Goal: Information Seeking & Learning: Check status

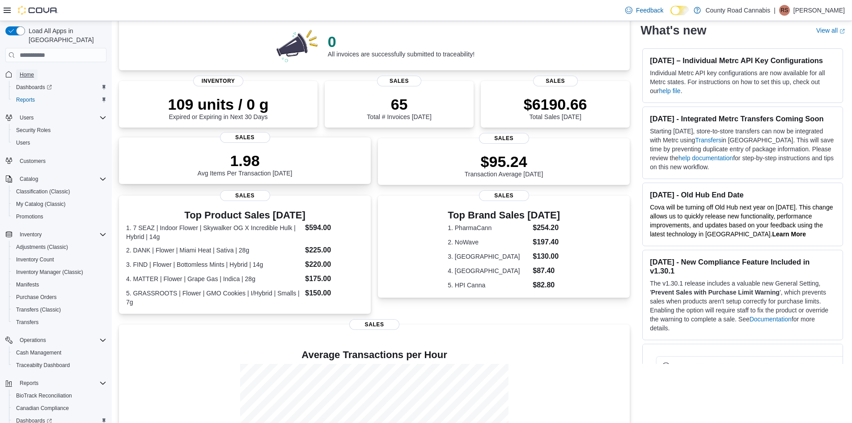
scroll to position [35, 0]
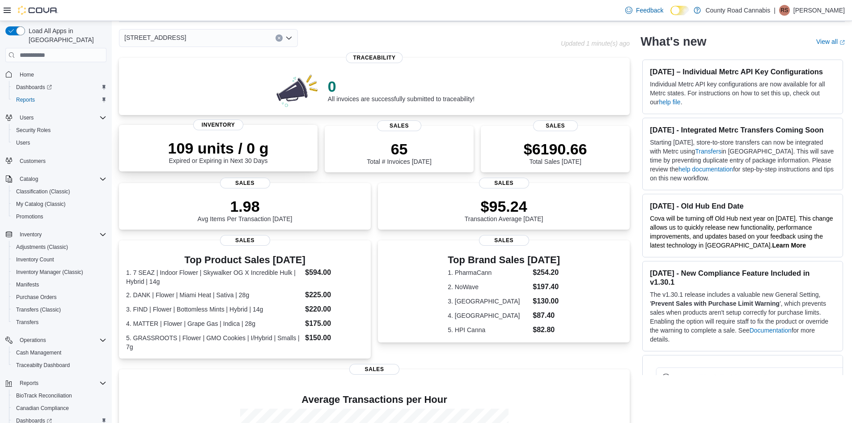
click at [217, 149] on p "109 units / 0 g" at bounding box center [218, 148] width 101 height 18
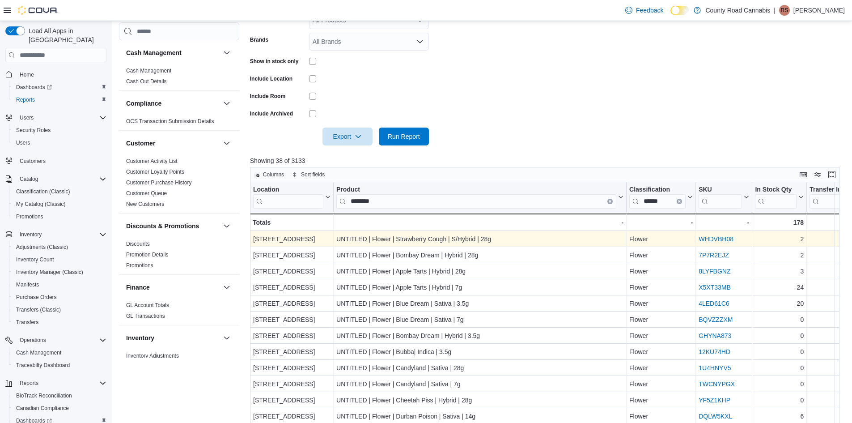
scroll to position [224, 0]
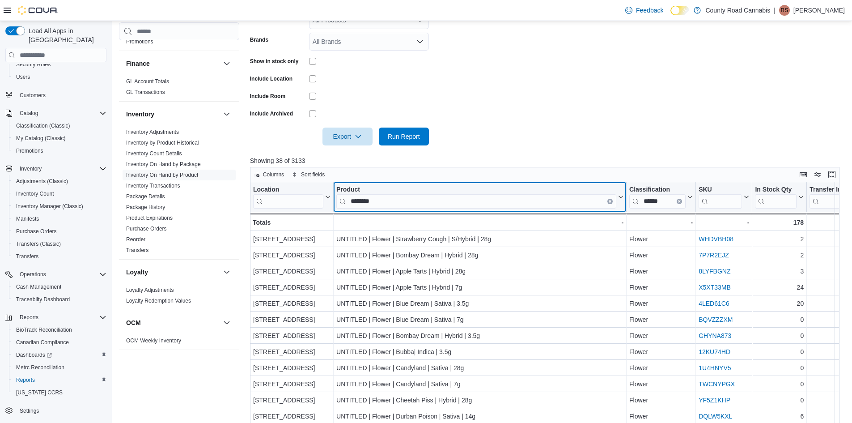
drag, startPoint x: 377, startPoint y: 198, endPoint x: 322, endPoint y: 202, distance: 54.7
drag, startPoint x: 382, startPoint y: 205, endPoint x: 272, endPoint y: 197, distance: 110.3
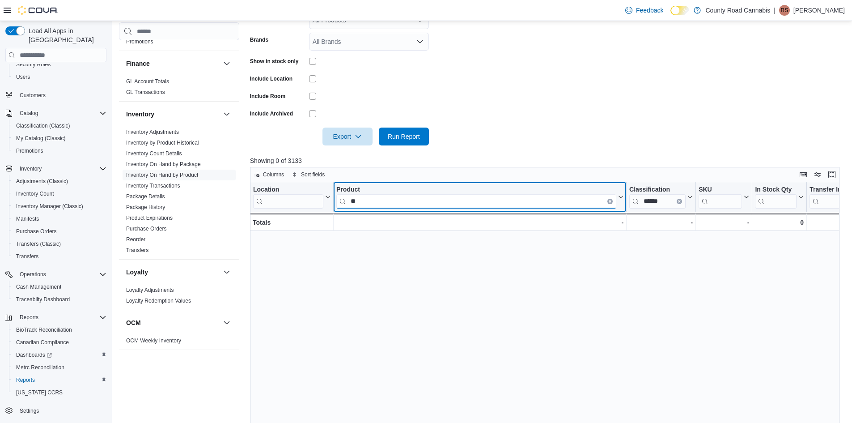
type input "*"
type input "**********"
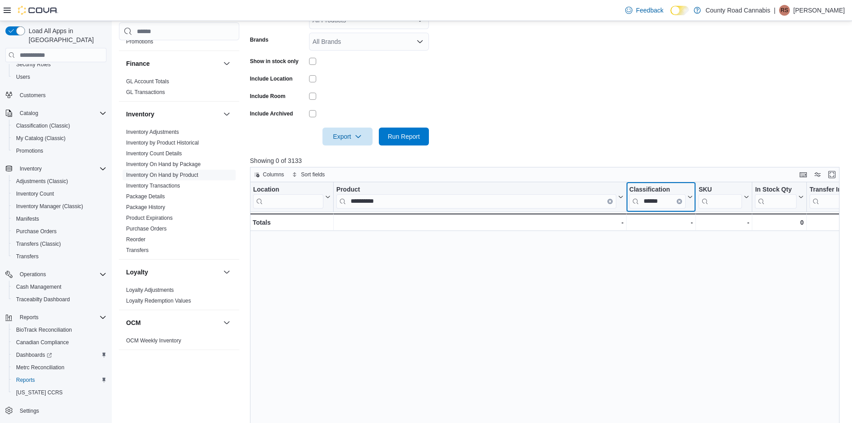
click at [681, 201] on icon "Clear input" at bounding box center [679, 201] width 3 height 3
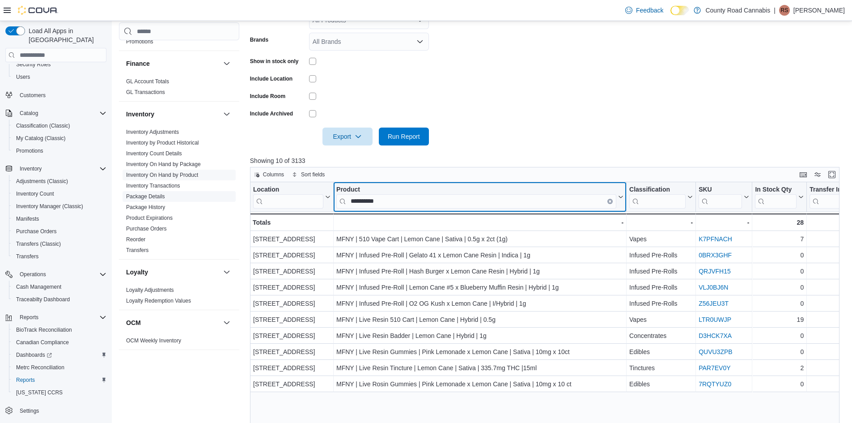
drag, startPoint x: 406, startPoint y: 199, endPoint x: 203, endPoint y: 197, distance: 202.6
click at [203, 197] on div "Cash Management Cash Management Cash Out Details Compliance OCS Transaction Sub…" at bounding box center [482, 184] width 727 height 641
drag, startPoint x: 391, startPoint y: 202, endPoint x: 325, endPoint y: 201, distance: 66.2
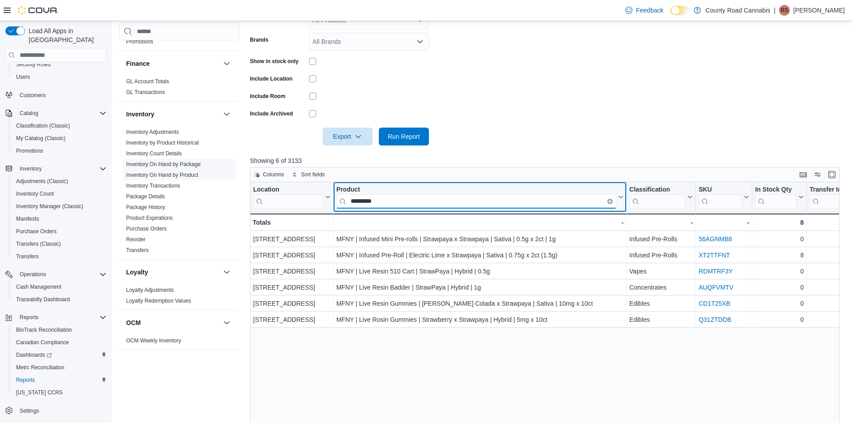
drag, startPoint x: 388, startPoint y: 205, endPoint x: 219, endPoint y: 164, distance: 173.5
click at [229, 189] on div "Cash Management Cash Management Cash Out Details Compliance OCS Transaction Sub…" at bounding box center [482, 184] width 727 height 641
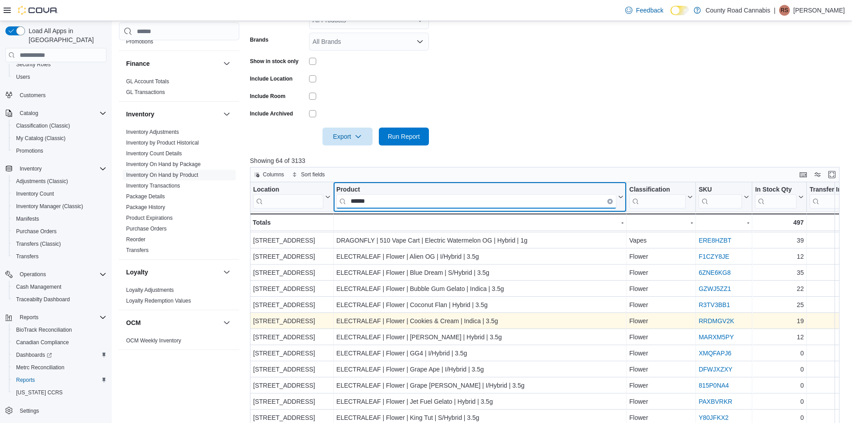
scroll to position [0, 0]
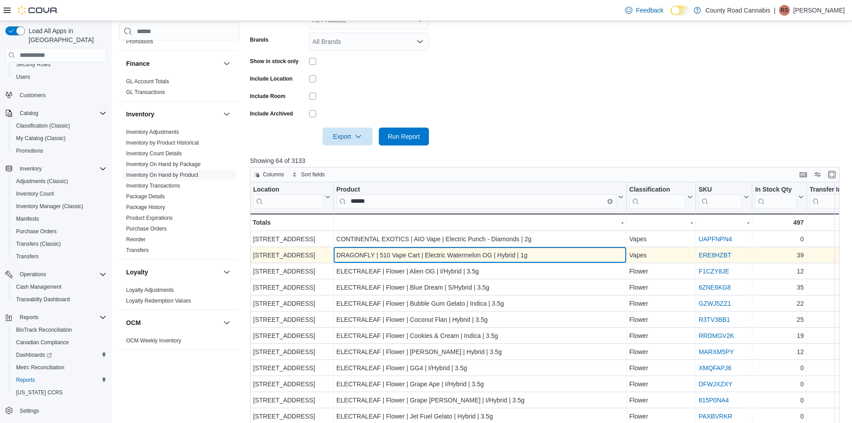
click at [489, 254] on div "DRAGONFLY | 510 Vape Cart | Electric Watermelon OG | Hybrid | 1g" at bounding box center [479, 255] width 287 height 11
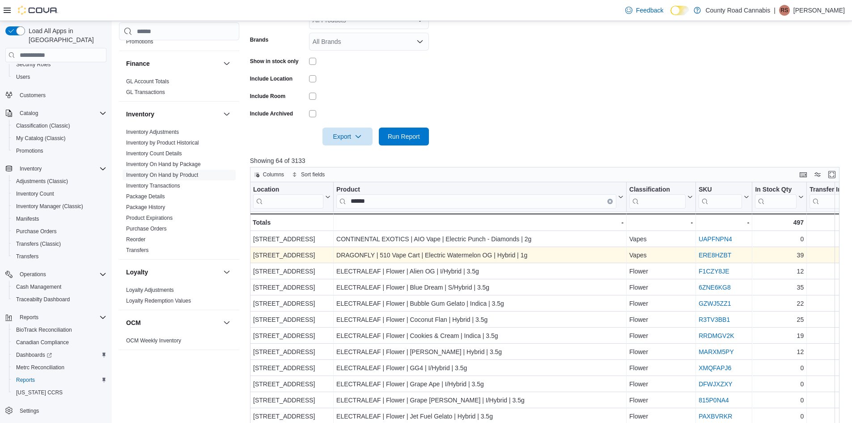
click at [707, 252] on link "ERE8HZBT" at bounding box center [714, 254] width 33 height 7
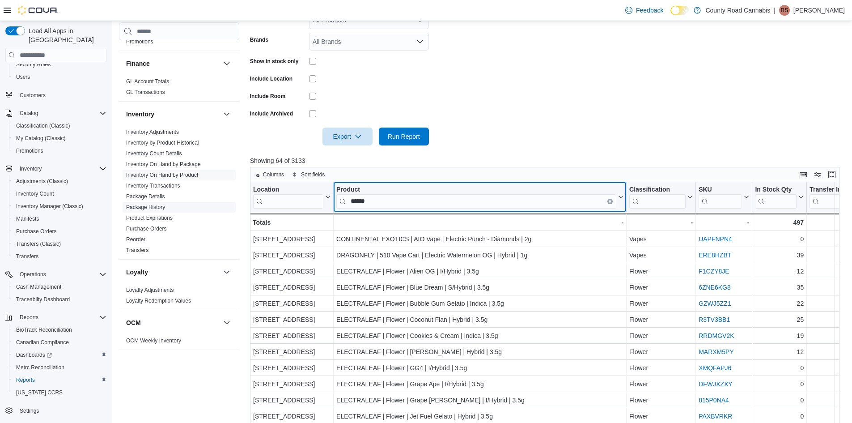
drag, startPoint x: 374, startPoint y: 202, endPoint x: 211, endPoint y: 202, distance: 162.8
click at [211, 202] on div "Cash Management Cash Management Cash Out Details Compliance OCS Transaction Sub…" at bounding box center [482, 184] width 727 height 641
click at [400, 203] on input "******" at bounding box center [476, 201] width 280 height 14
type input "*"
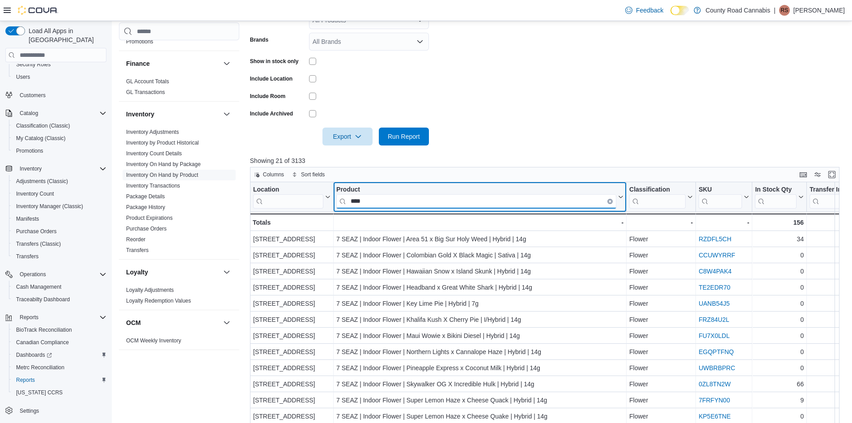
type input "****"
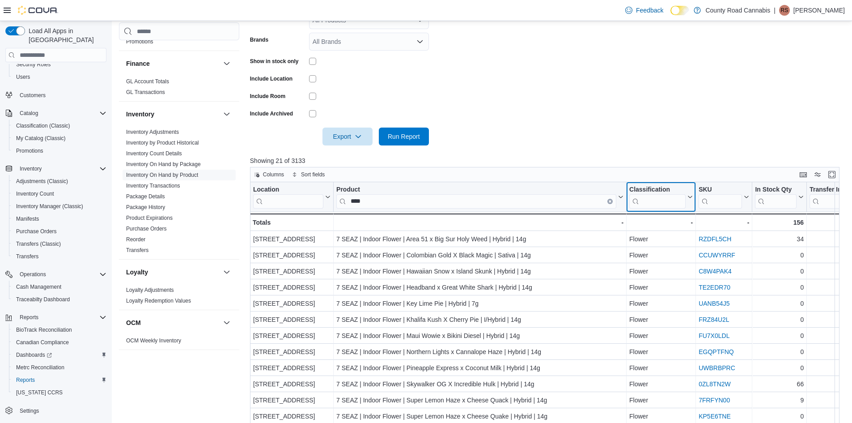
click at [653, 203] on input "search" at bounding box center [657, 201] width 56 height 14
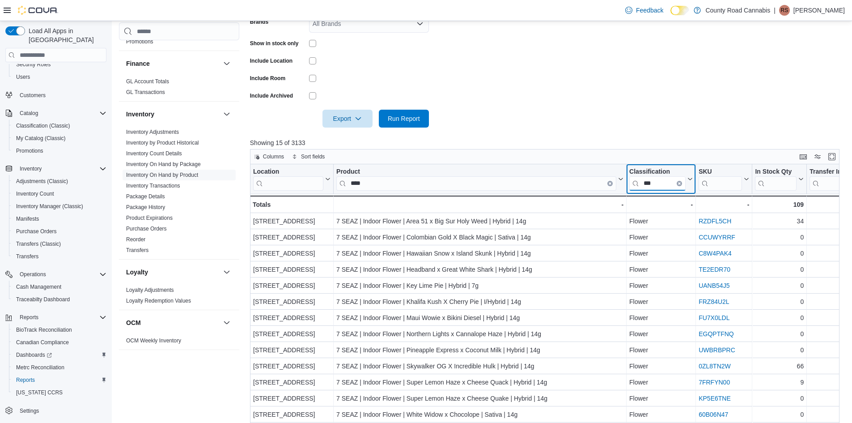
scroll to position [290, 0]
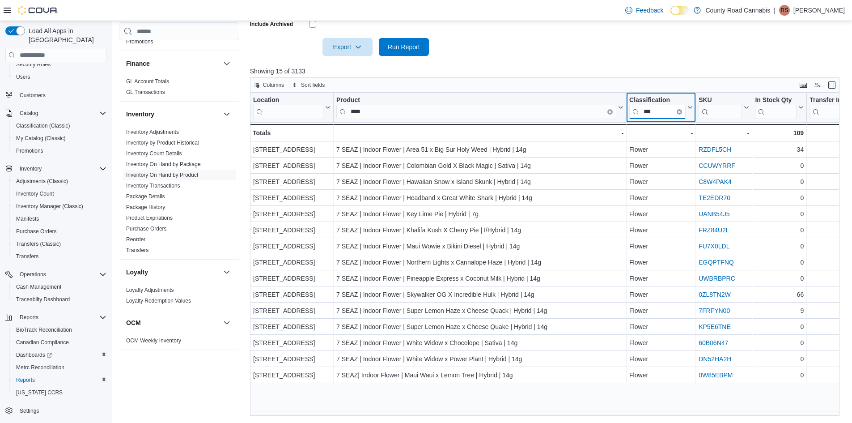
type input "***"
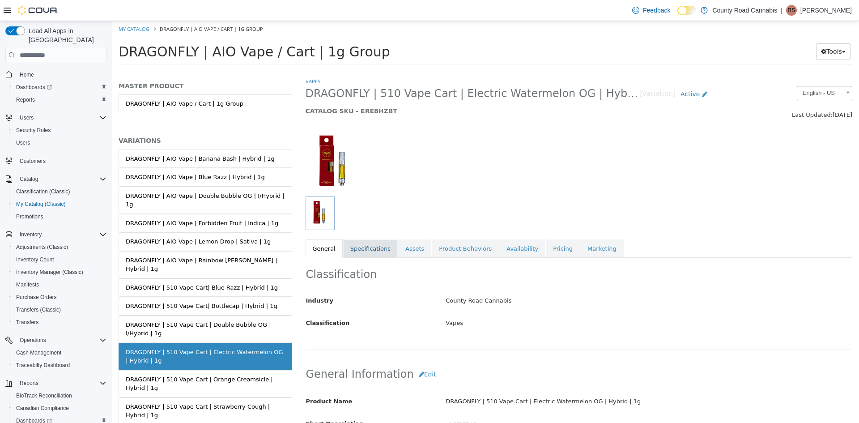
click at [377, 246] on link "Specifications" at bounding box center [370, 248] width 55 height 19
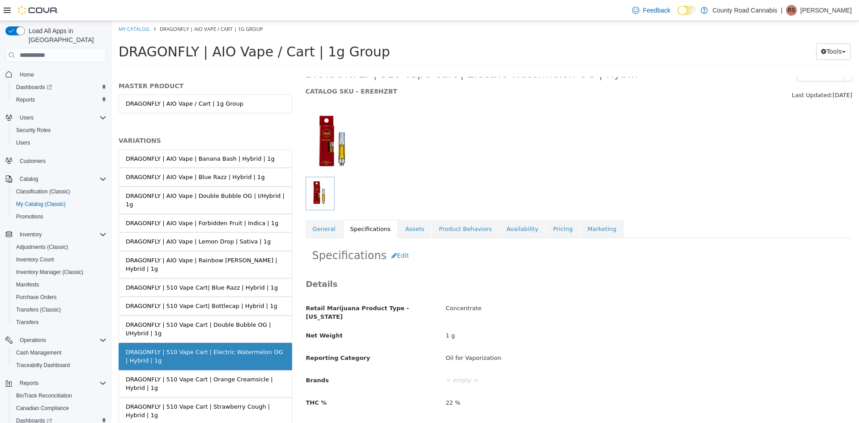
scroll to position [28, 0]
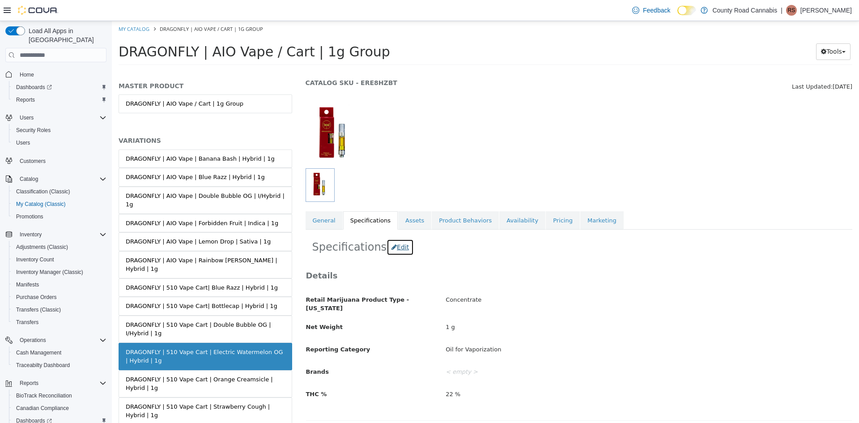
click at [393, 247] on button "Edit" at bounding box center [399, 247] width 27 height 17
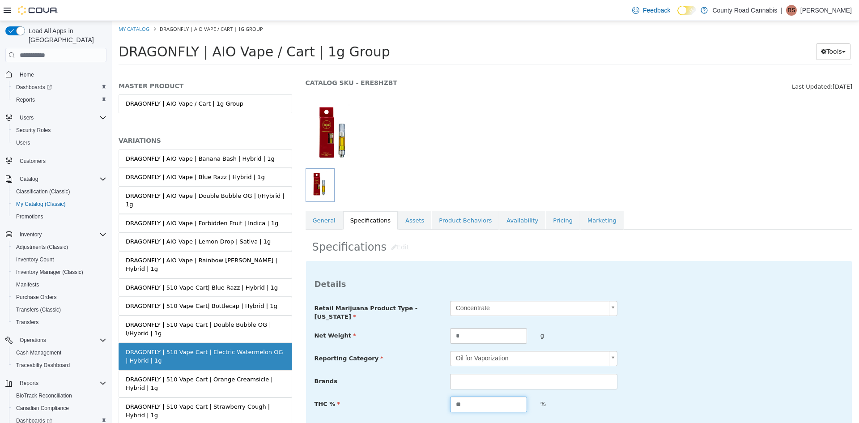
drag, startPoint x: 466, startPoint y: 399, endPoint x: 794, endPoint y: 314, distance: 338.2
click at [399, 401] on div "THC % ** %" at bounding box center [579, 404] width 542 height 16
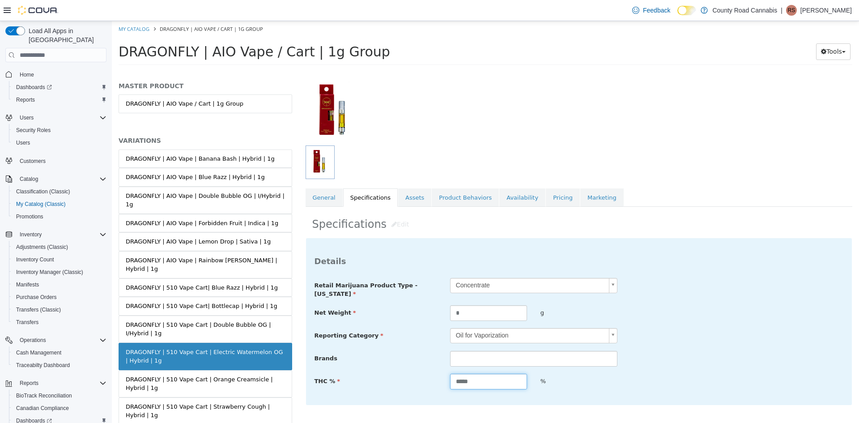
scroll to position [73, 0]
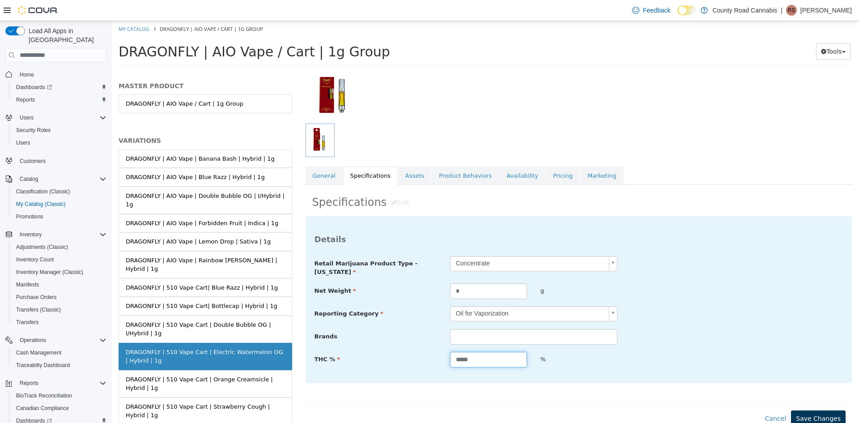
type input "*****"
click at [816, 410] on button "Save Changes" at bounding box center [818, 418] width 55 height 17
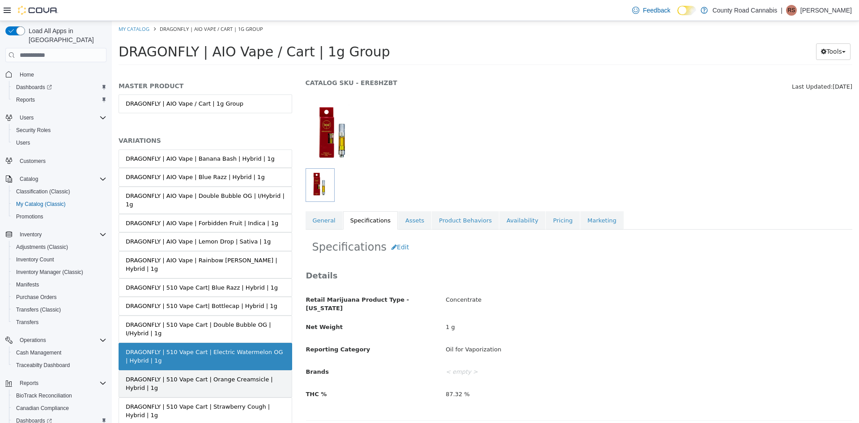
click at [268, 375] on div "DRAGONFLY | 510 Vape Cart | Orange Creamsicle | Hybrid | 1g" at bounding box center [205, 383] width 159 height 17
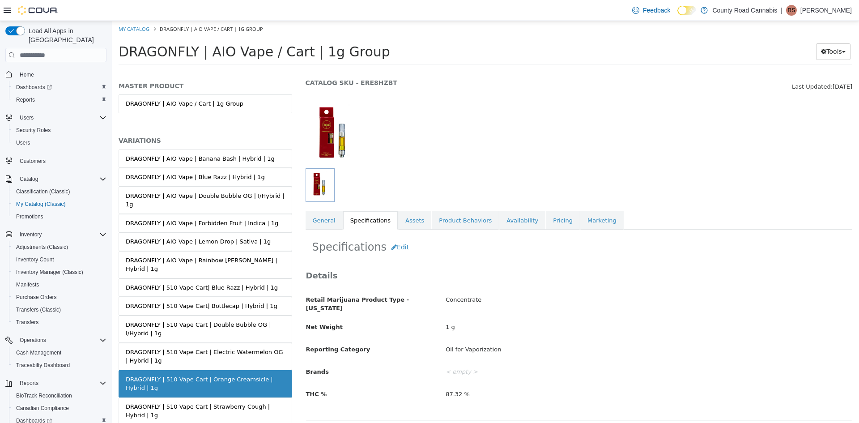
scroll to position [27, 0]
click at [238, 402] on div "DRAGONFLY | 510 Vape Cart | Strawberry Cough | Hybrid | 1g" at bounding box center [205, 410] width 159 height 17
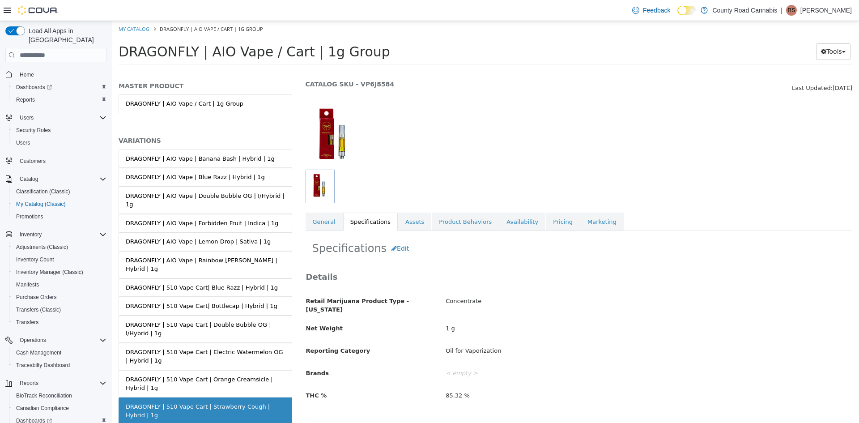
click at [235, 375] on div "DRAGONFLY | 510 Vape Cart | Orange Creamsicle | Hybrid | 1g" at bounding box center [205, 383] width 159 height 17
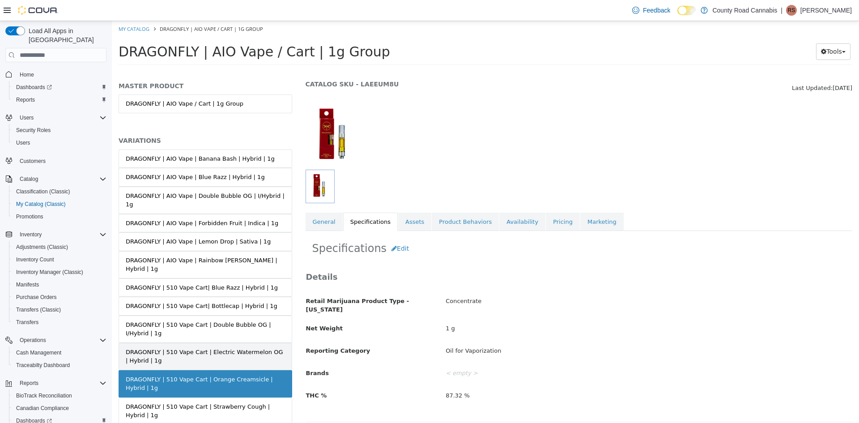
click at [238, 347] on div "DRAGONFLY | 510 Vape Cart | Electric Watermelon OG | Hybrid | 1g" at bounding box center [205, 355] width 159 height 17
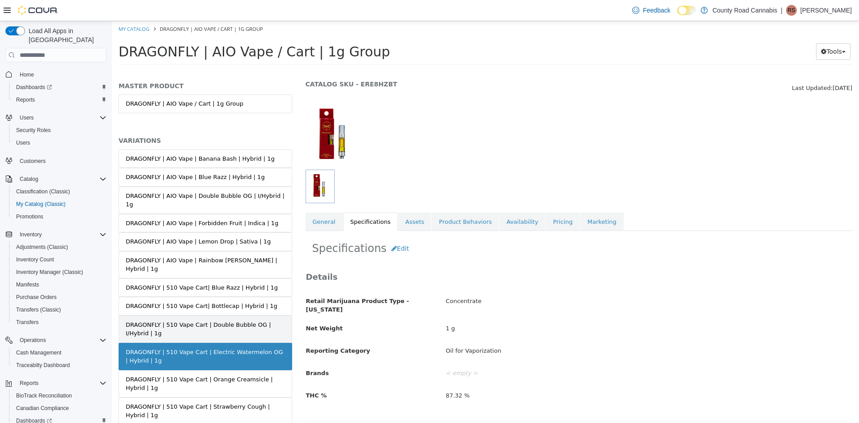
click at [218, 320] on div "DRAGONFLY | 510 Vape Cart | Double Bubble OG | I/Hybrid | 1g" at bounding box center [205, 328] width 159 height 17
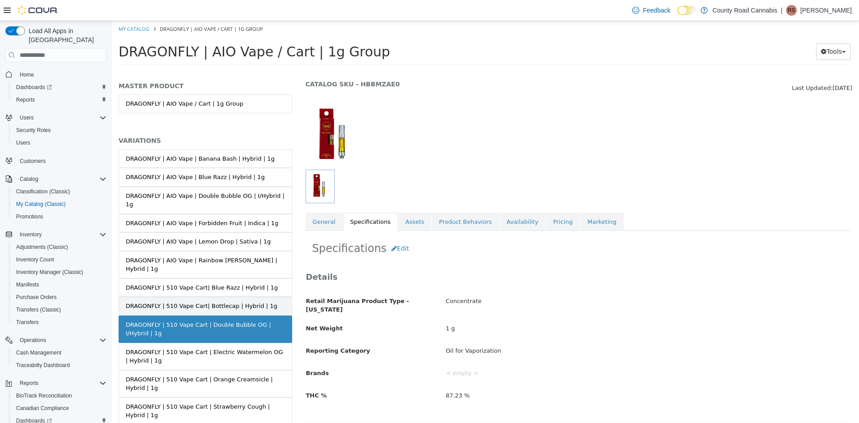
click at [226, 301] on div "DRAGONFLY | 510 Vape Cart| Bottlecap | Hybrid | 1g" at bounding box center [202, 305] width 152 height 9
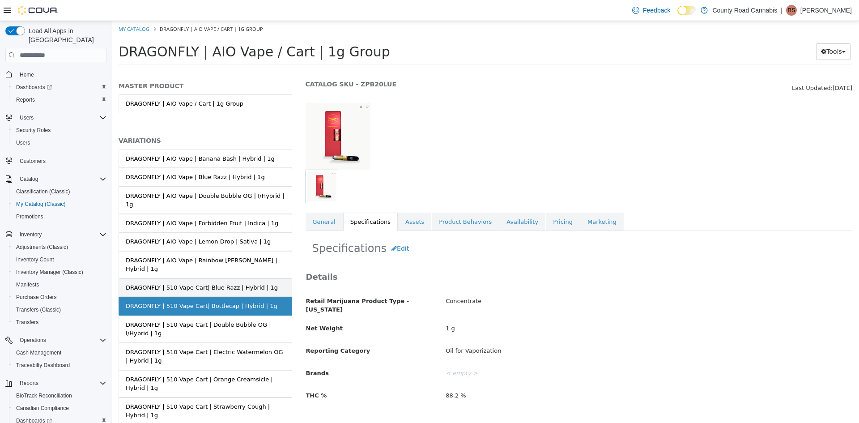
click at [216, 283] on div "DRAGONFLY | 510 Vape Cart| Blue Razz | Hybrid | 1g" at bounding box center [202, 287] width 152 height 9
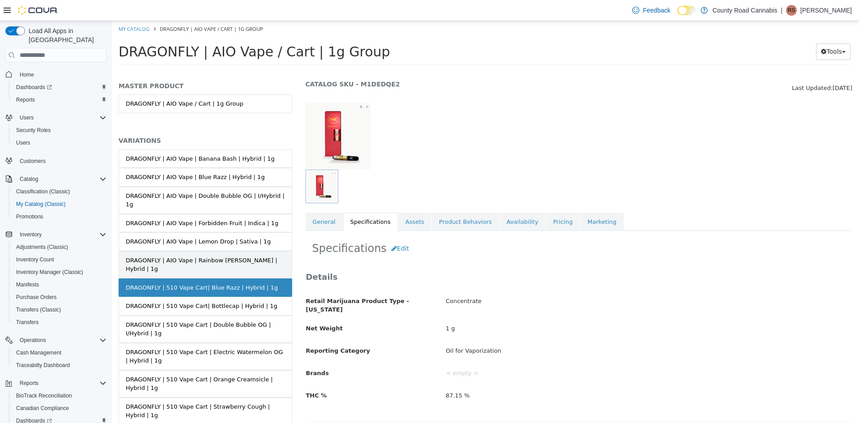
click at [220, 256] on div "DRAGONFLY | AIO Vape | Rainbow Beltz | Hybrid | 1g" at bounding box center [205, 264] width 159 height 17
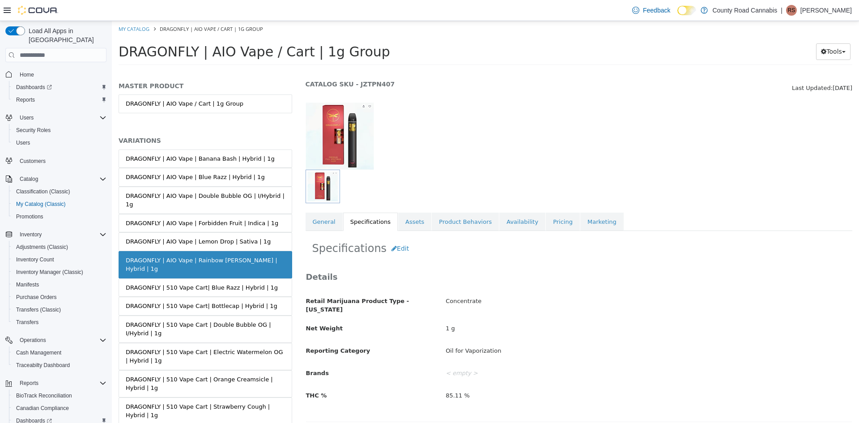
click at [208, 237] on div "DRAGONFLY | AIO Vape | Lemon Drop | Sativa | 1g" at bounding box center [198, 241] width 145 height 9
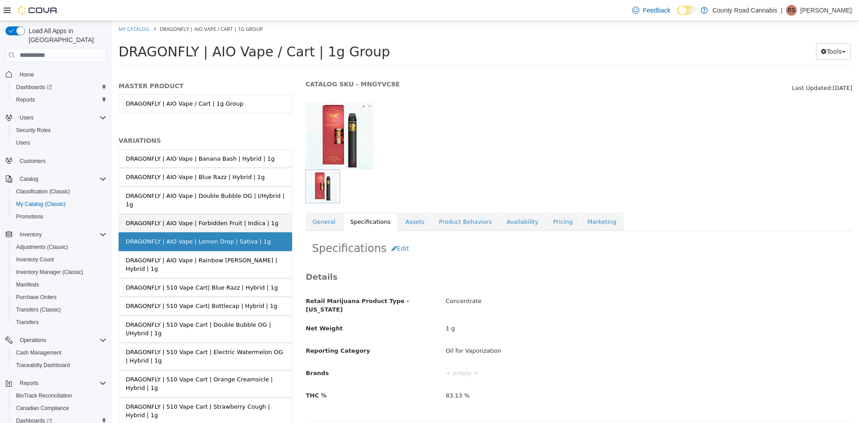
click at [217, 219] on div "DRAGONFLY | AIO Vape | Forbidden Fruit | Indica | 1g" at bounding box center [202, 223] width 152 height 9
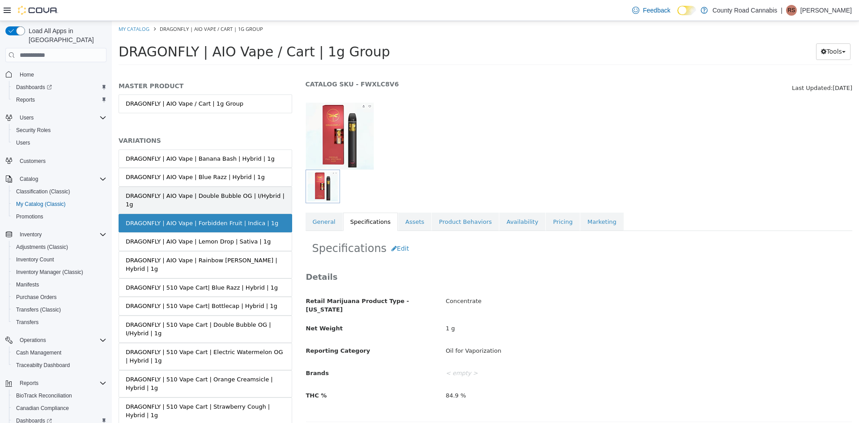
click at [222, 197] on div "DRAGONFLY | AIO Vape | Double Bubble OG | I/Hybrid | 1g" at bounding box center [205, 199] width 159 height 17
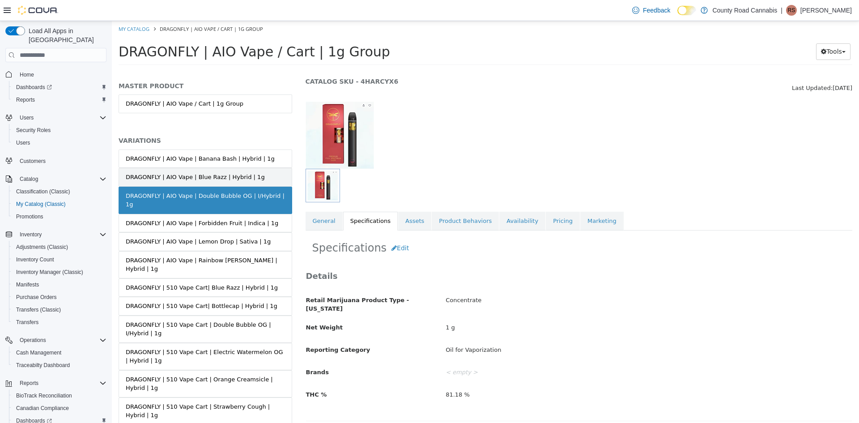
click at [220, 181] on div "DRAGONFLY | AIO Vape | Blue Razz | Hybrid | 1g" at bounding box center [195, 177] width 139 height 9
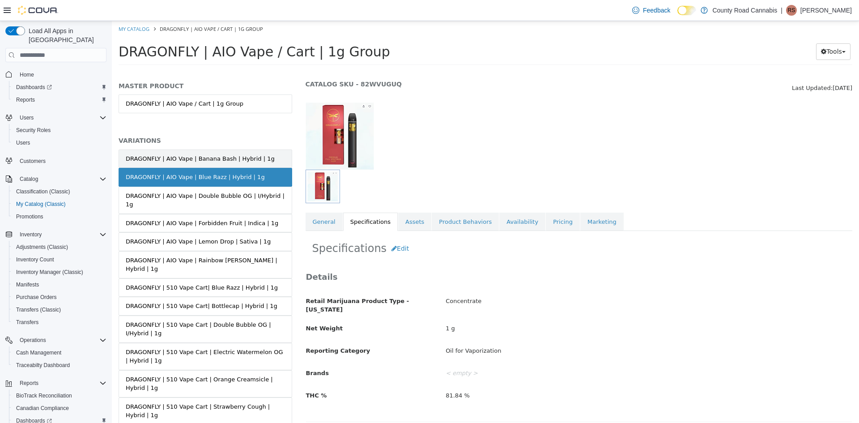
click at [225, 160] on div "DRAGONFLY | AIO Vape | Banana Bash | Hybrid | 1g" at bounding box center [200, 158] width 149 height 9
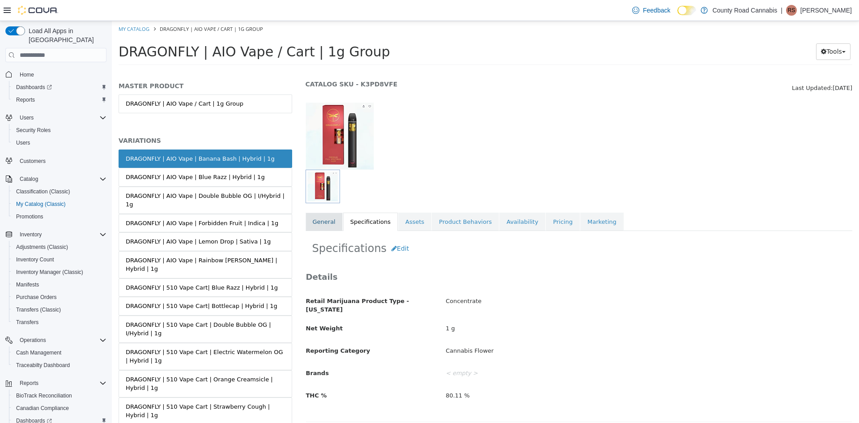
click at [326, 214] on link "General" at bounding box center [323, 221] width 37 height 19
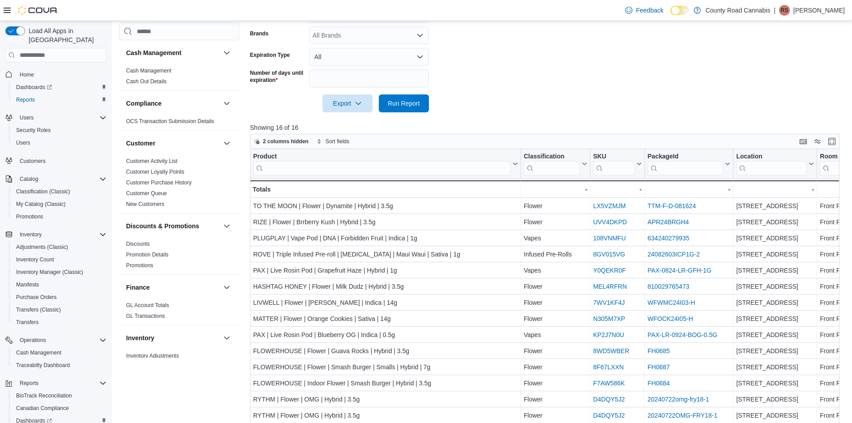
scroll to position [186, 0]
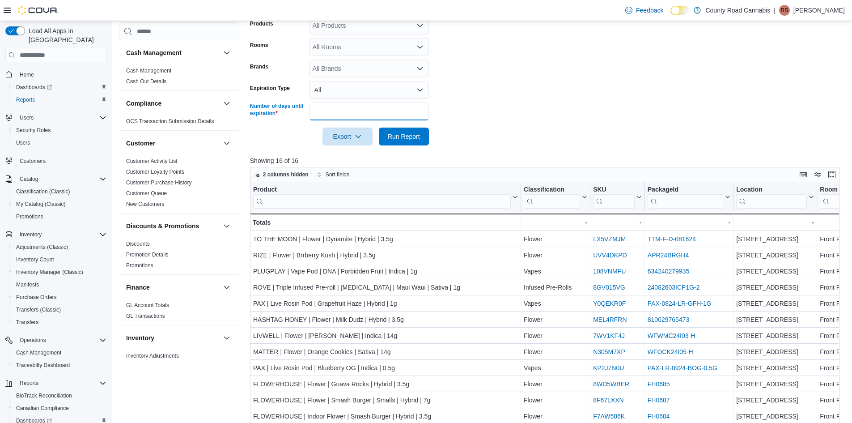
click at [338, 114] on input "**" at bounding box center [369, 111] width 120 height 18
type input "*"
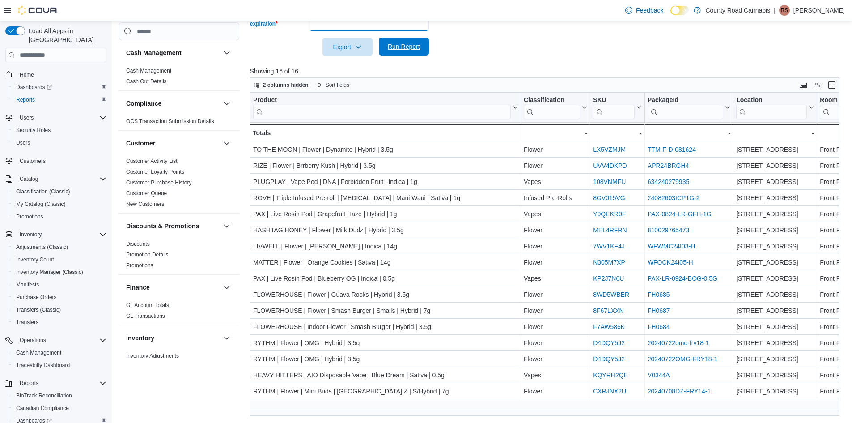
type input "**"
click at [393, 48] on span "Run Report" at bounding box center [404, 46] width 32 height 9
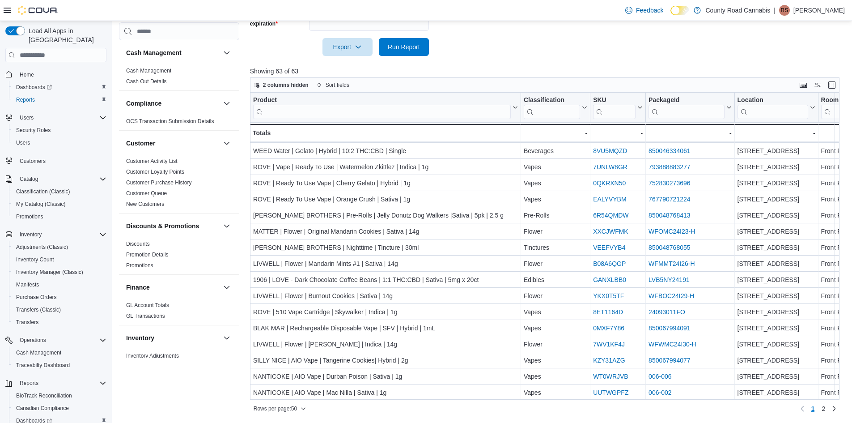
scroll to position [328, 0]
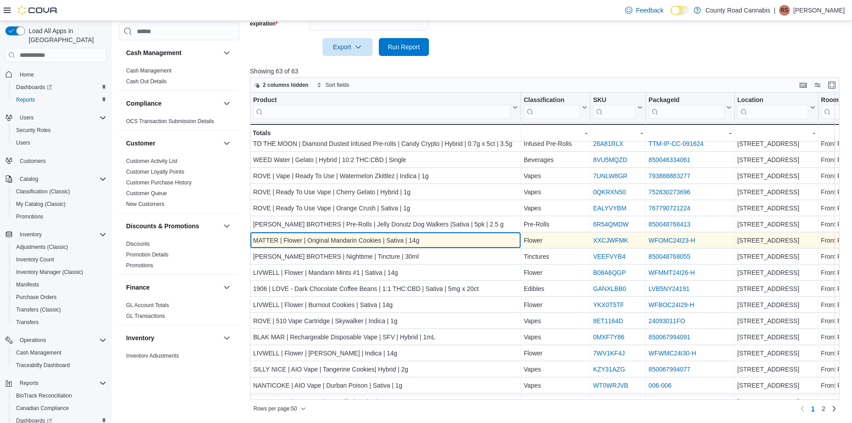
click at [473, 235] on div "MATTER | Flower | Original Mandarin Cookies | Sativa | 14g" at bounding box center [385, 240] width 265 height 11
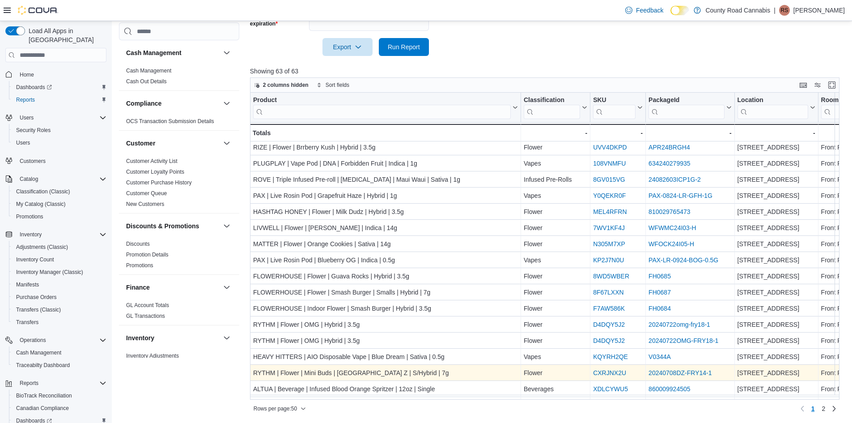
scroll to position [0, 0]
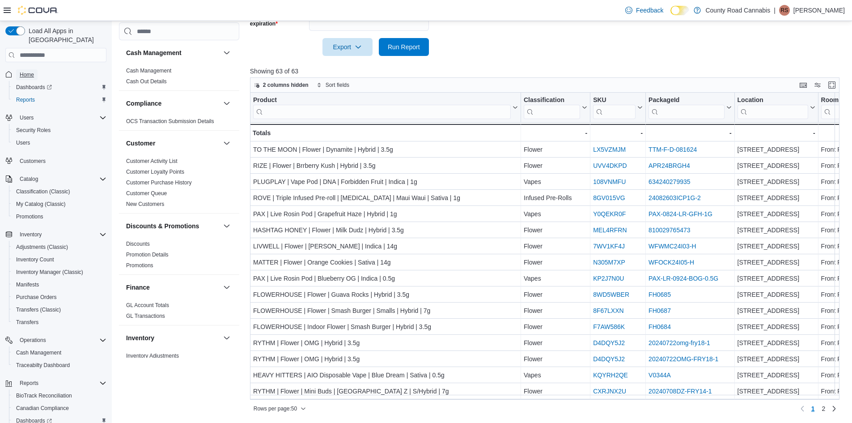
click at [28, 71] on span "Home" at bounding box center [27, 74] width 14 height 7
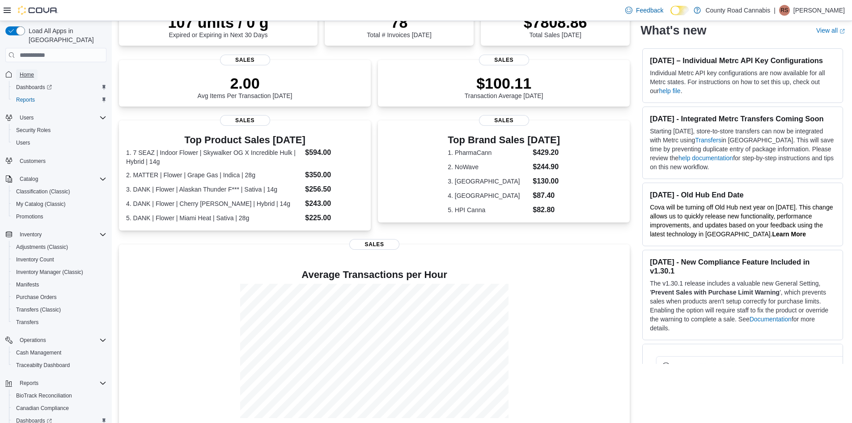
scroll to position [169, 0]
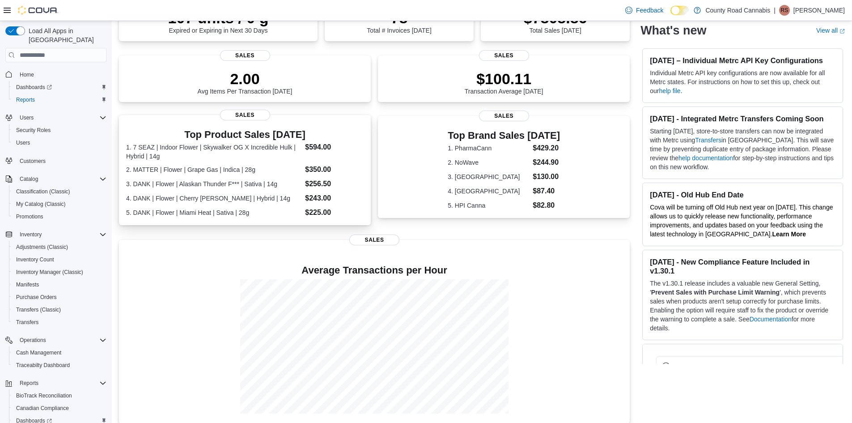
click at [244, 157] on dl "1. 7 SEAZ | Indoor Flower | Skywalker OG X Incredible Hulk | Hybrid | 14g $594.…" at bounding box center [244, 180] width 237 height 76
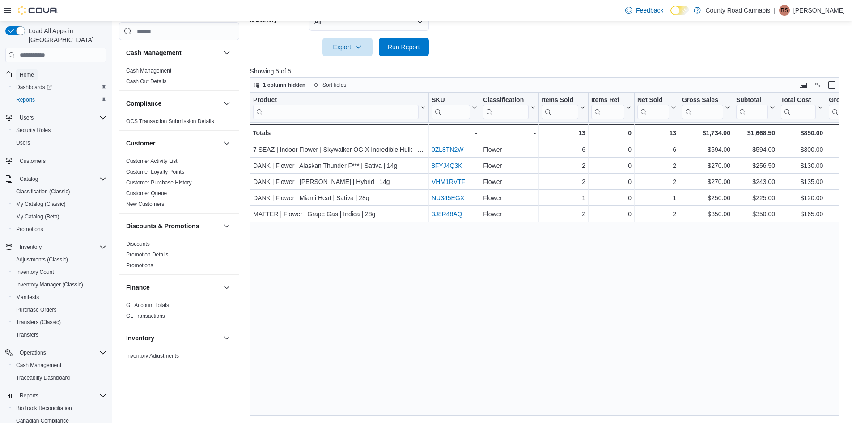
click at [26, 71] on span "Home" at bounding box center [27, 74] width 14 height 7
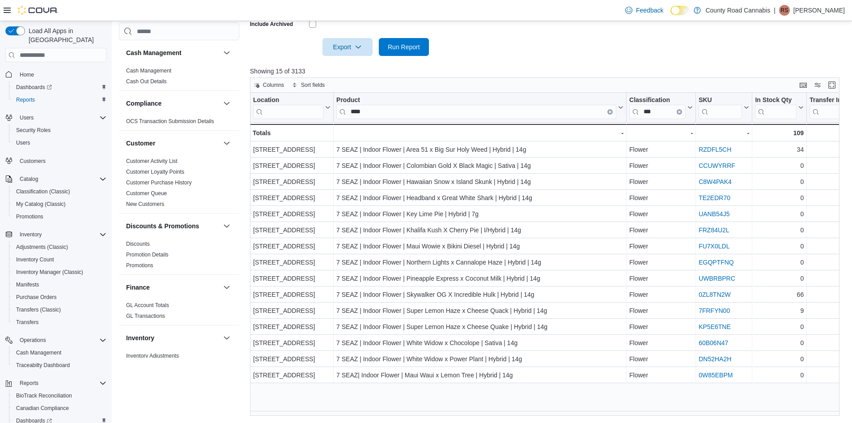
scroll to position [224, 0]
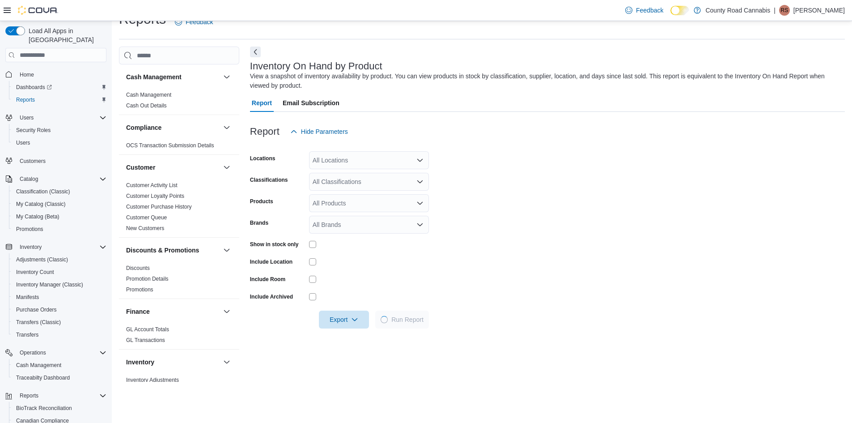
scroll to position [224, 0]
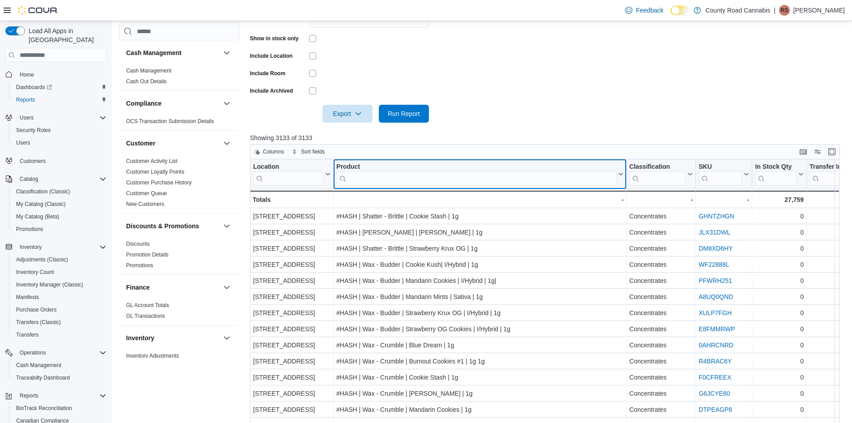
click at [360, 177] on input "search" at bounding box center [476, 178] width 280 height 14
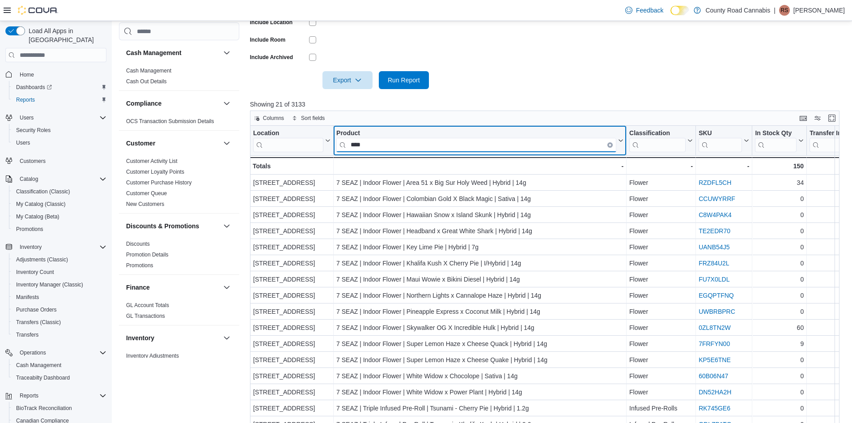
scroll to position [111, 0]
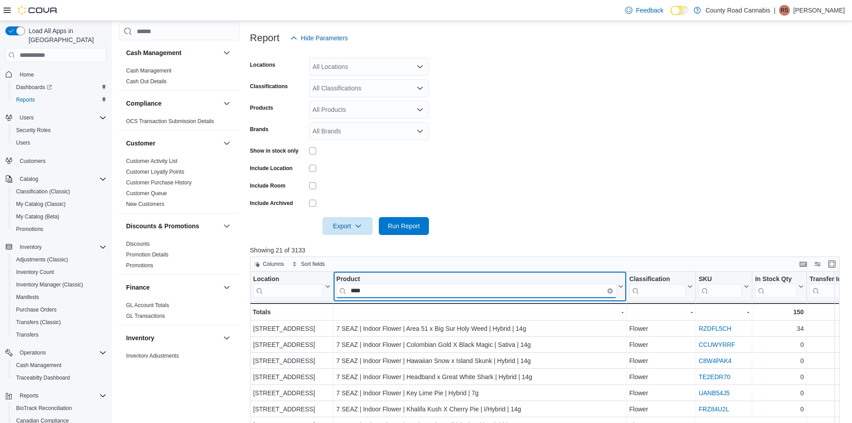
drag, startPoint x: 372, startPoint y: 292, endPoint x: 113, endPoint y: 267, distance: 261.0
click at [113, 267] on div "Reports Feedback Cash Management Cash Management Cash Out Details Compliance OC…" at bounding box center [482, 256] width 741 height 692
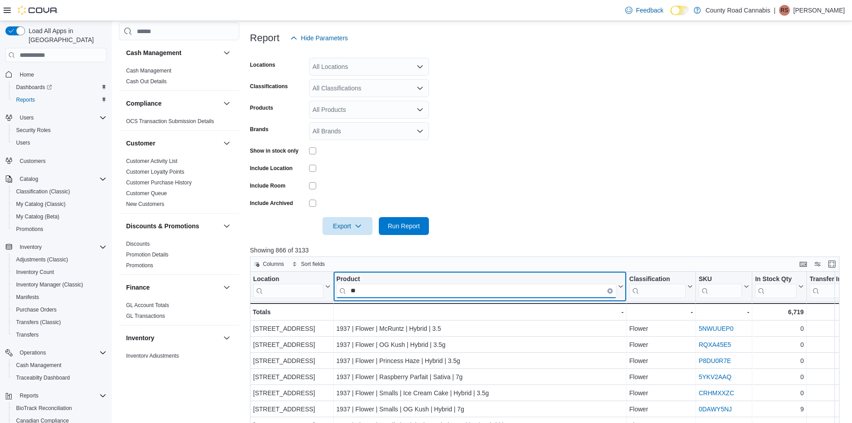
type input "*"
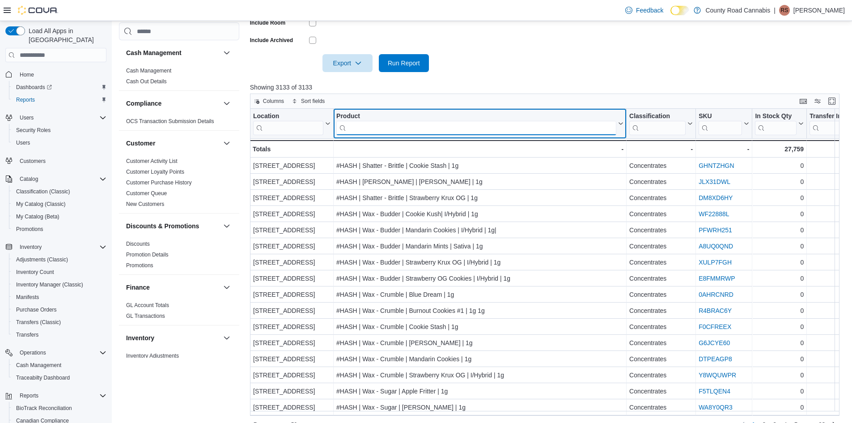
scroll to position [290, 0]
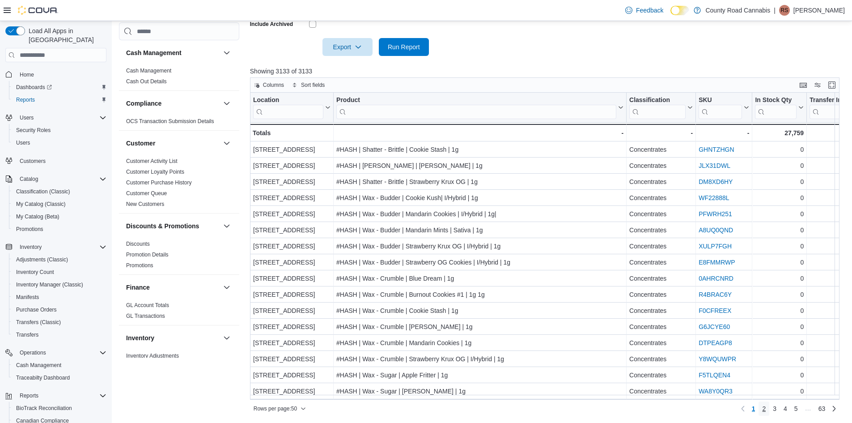
click at [766, 409] on span "2" at bounding box center [764, 408] width 4 height 9
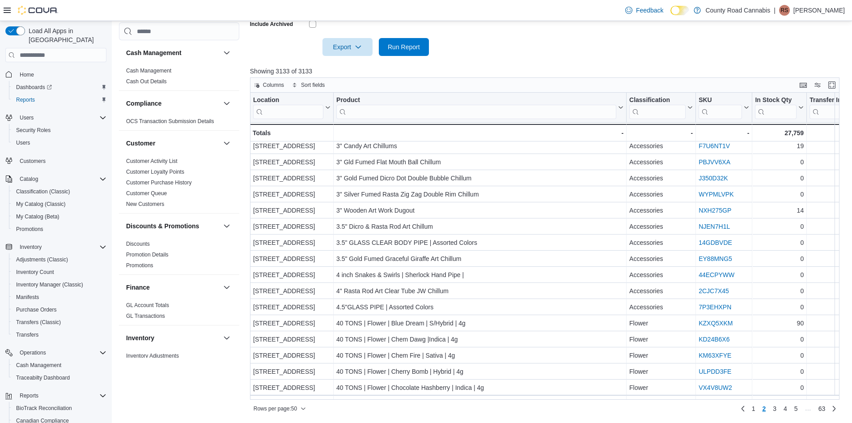
scroll to position [551, 0]
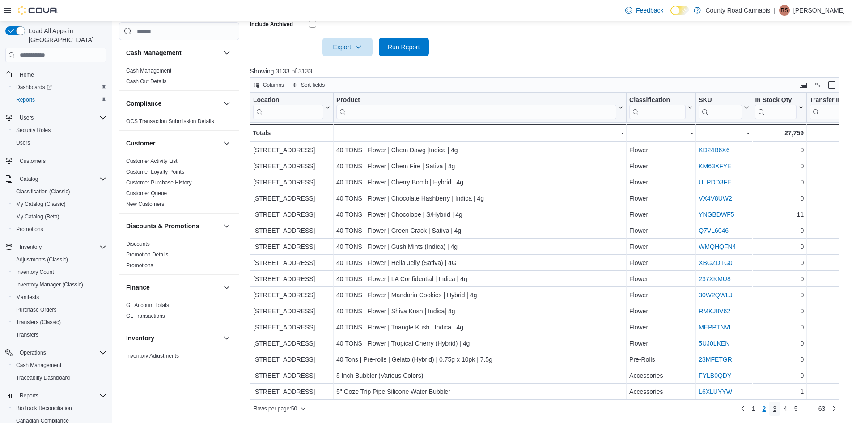
click at [776, 409] on span "3" at bounding box center [775, 408] width 4 height 9
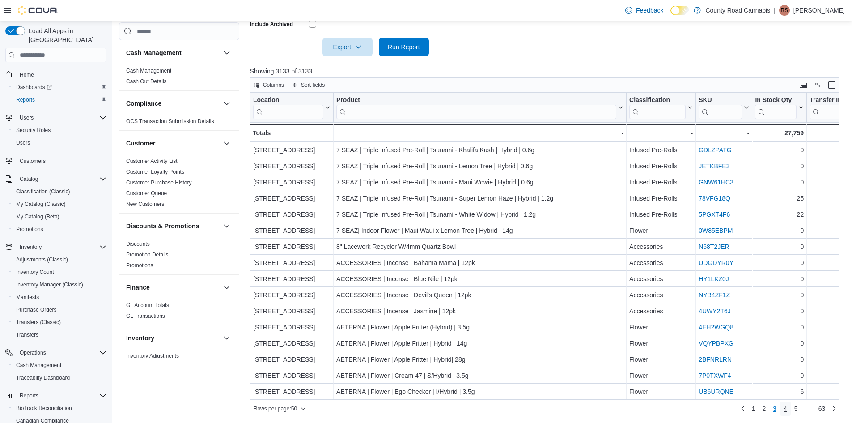
click at [787, 408] on span "4" at bounding box center [785, 408] width 4 height 9
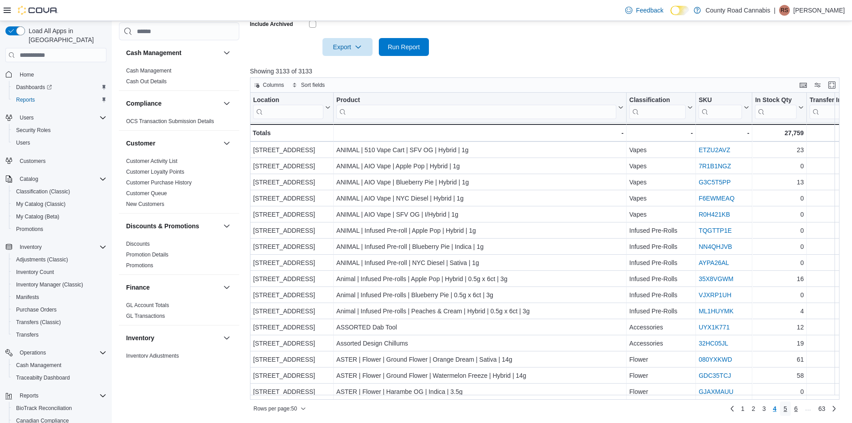
click at [787, 410] on span "5" at bounding box center [785, 408] width 4 height 9
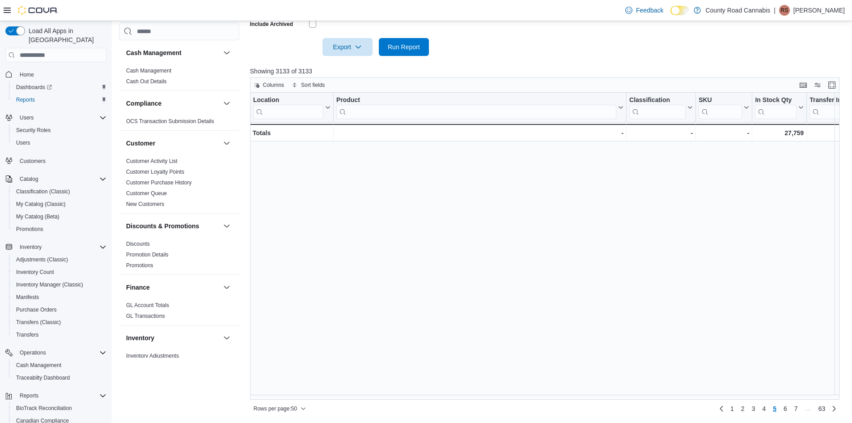
scroll to position [551, 0]
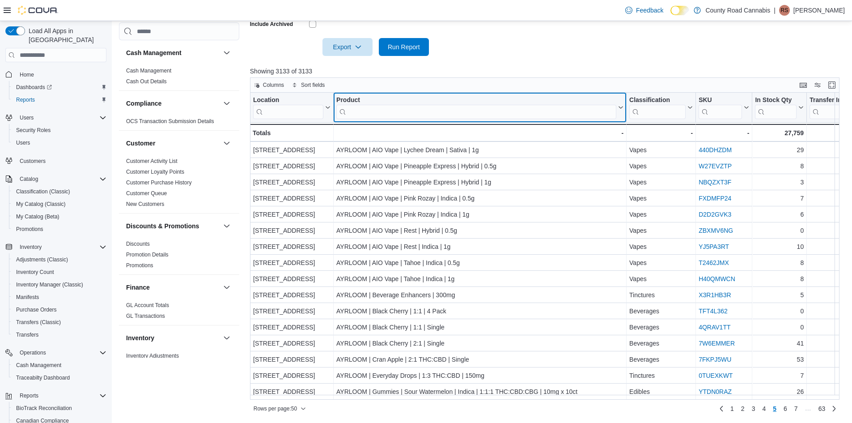
click at [387, 111] on input "search" at bounding box center [476, 112] width 280 height 14
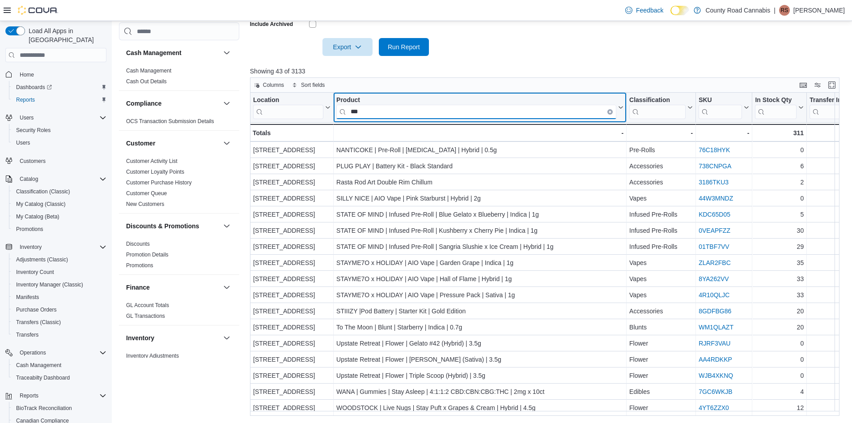
scroll to position [423, 0]
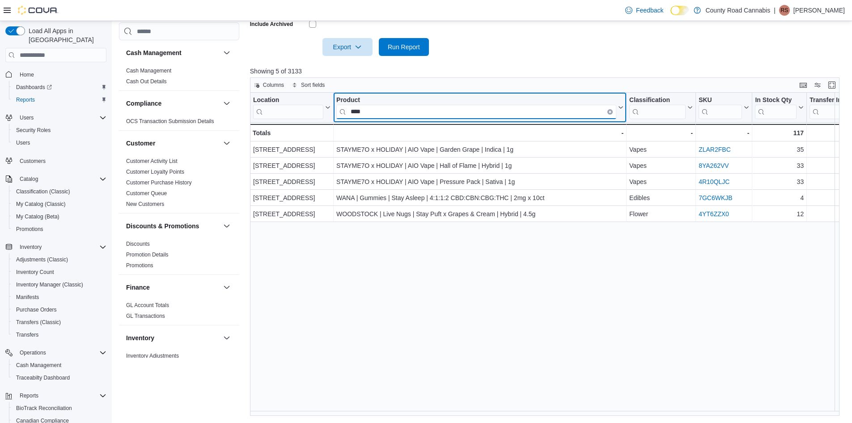
type input "****"
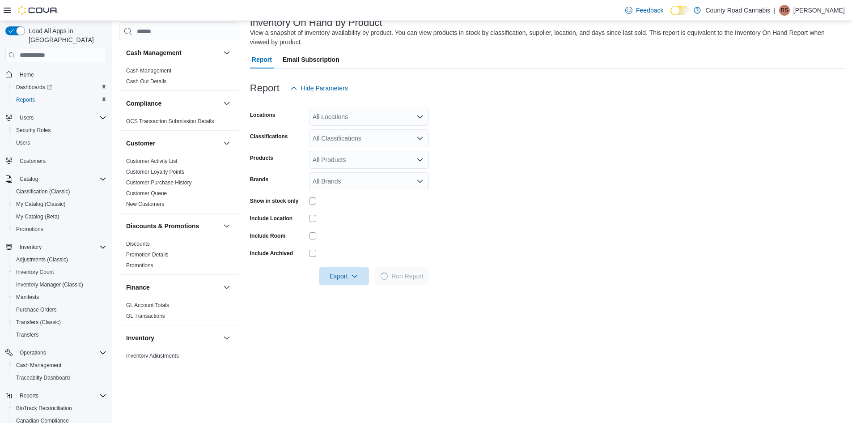
scroll to position [224, 0]
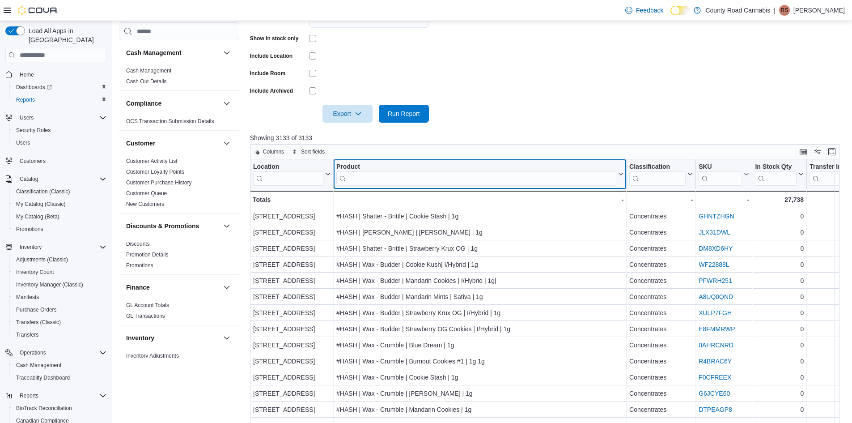
click at [368, 180] on input "search" at bounding box center [476, 178] width 280 height 14
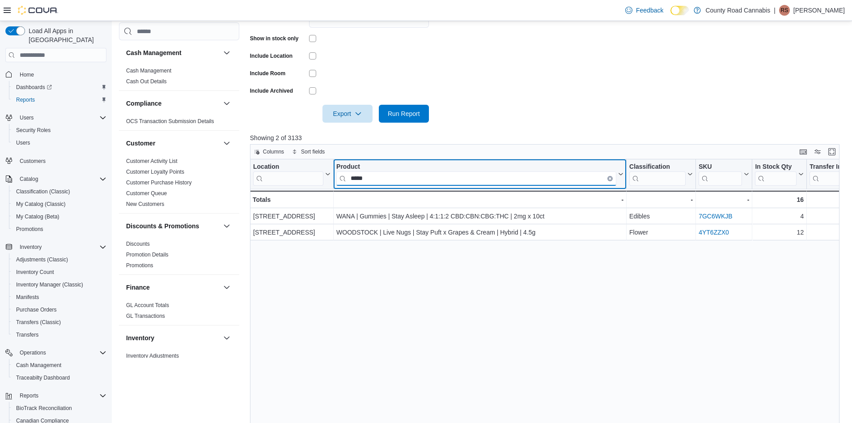
type input "****"
